Goal: Find specific page/section

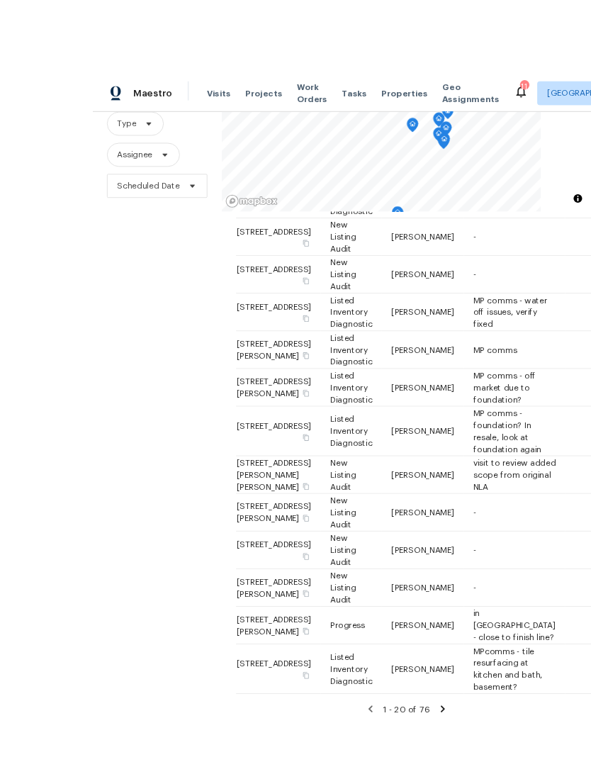
scroll to position [53, 0]
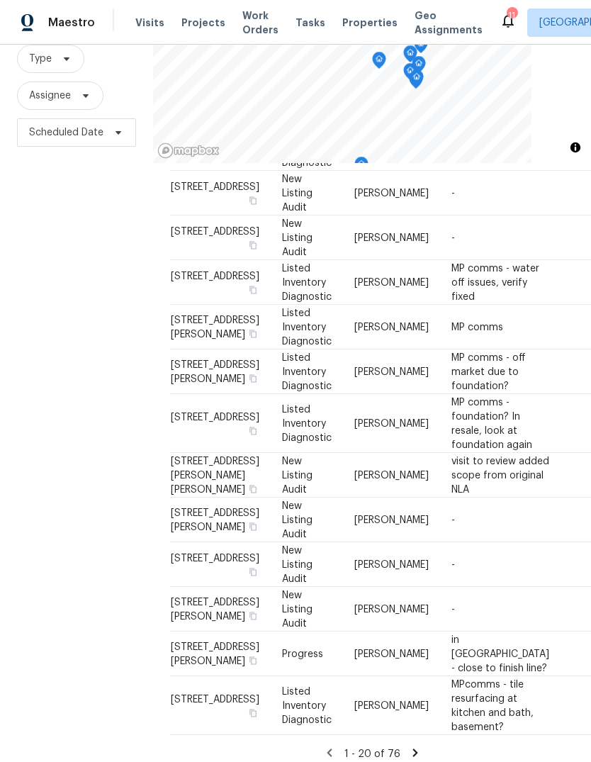
click at [417, 748] on icon at bounding box center [415, 752] width 13 height 13
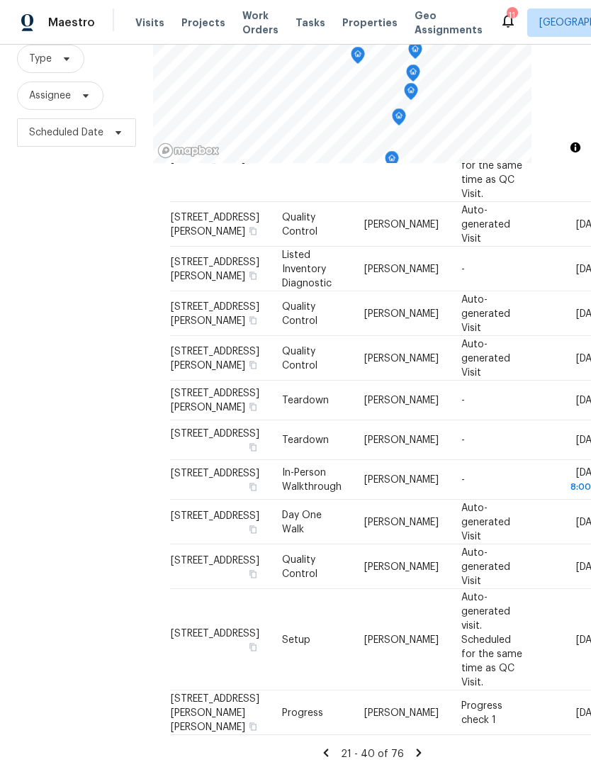
click at [416, 732] on div "Address Type Assignee Comments Scheduled Date ↑ [STREET_ADDRESS] Listed Invento…" at bounding box center [372, 106] width 404 height 1311
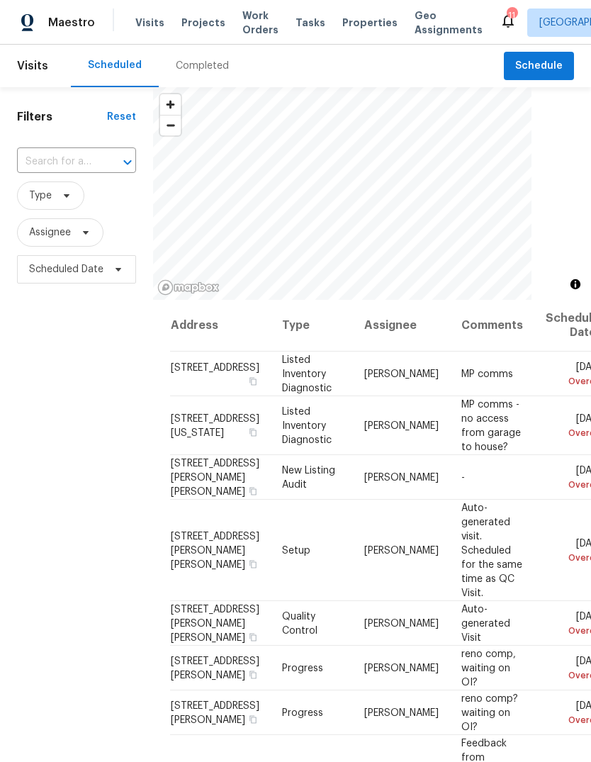
scroll to position [0, 0]
click at [364, 22] on span "Properties" at bounding box center [369, 23] width 55 height 14
